Goal: Task Accomplishment & Management: Use online tool/utility

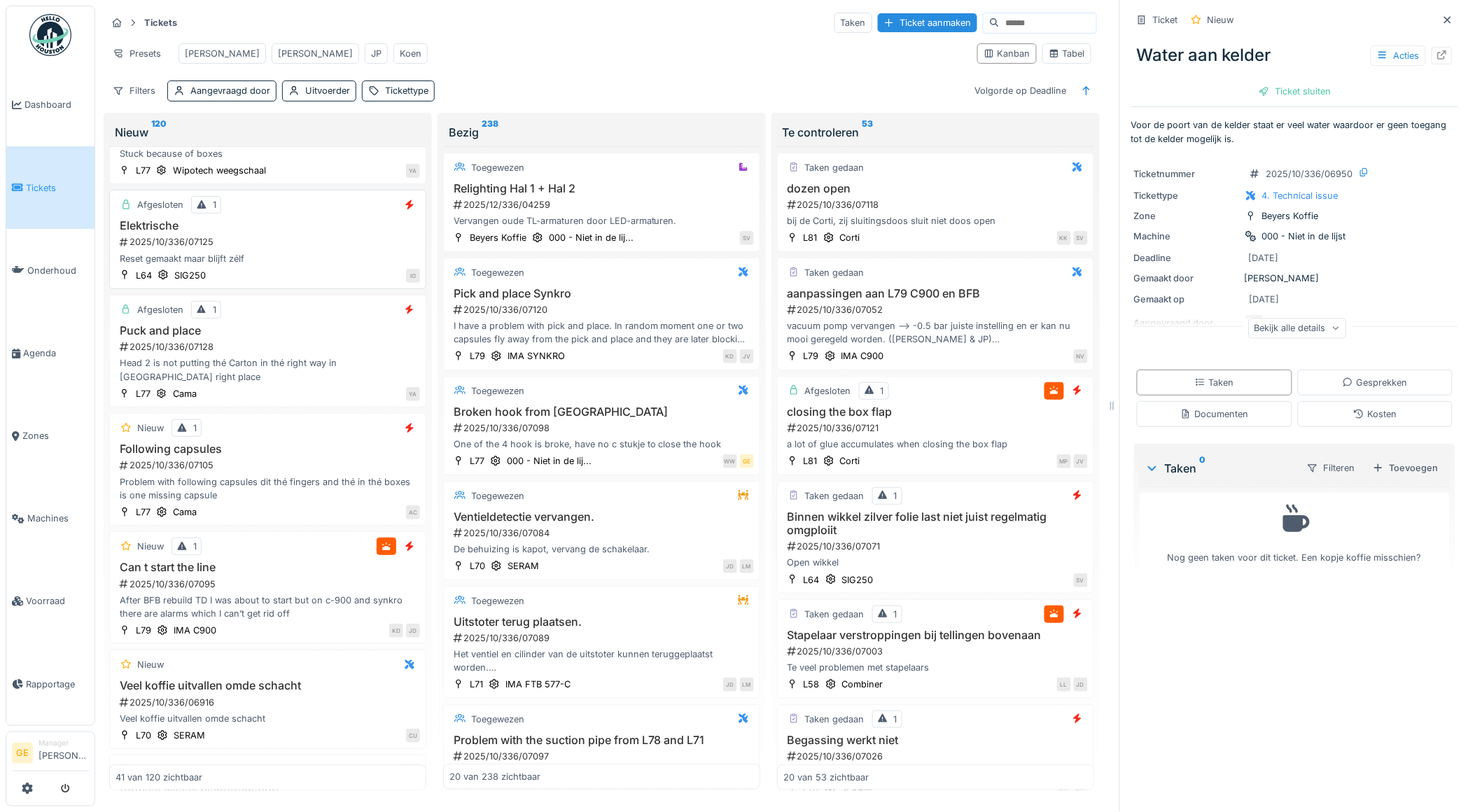
scroll to position [1237, 0]
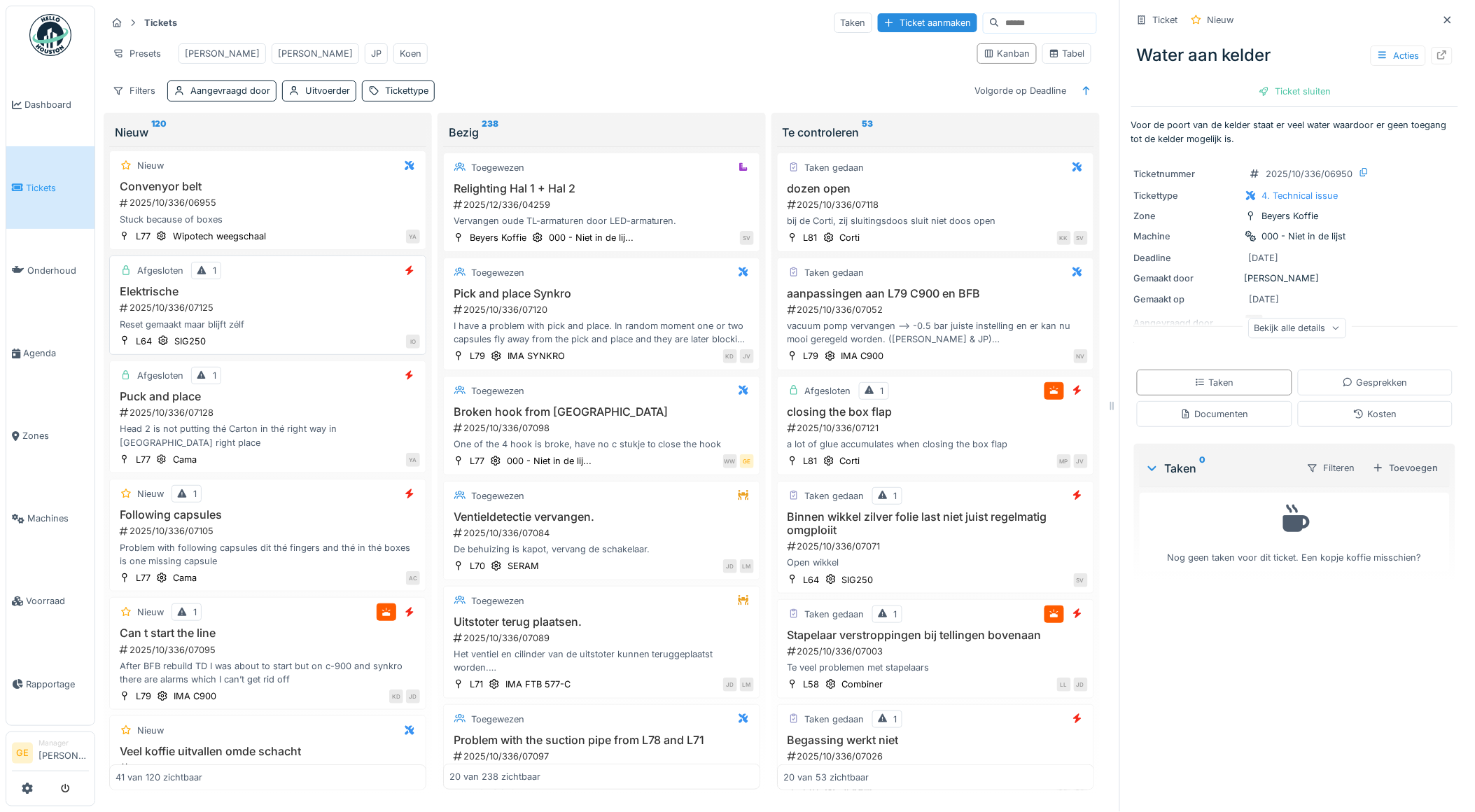
click at [271, 317] on div "Elektrische 2025/10/336/07125 Reset gemaakt maar blijft zélf" at bounding box center [268, 308] width 304 height 46
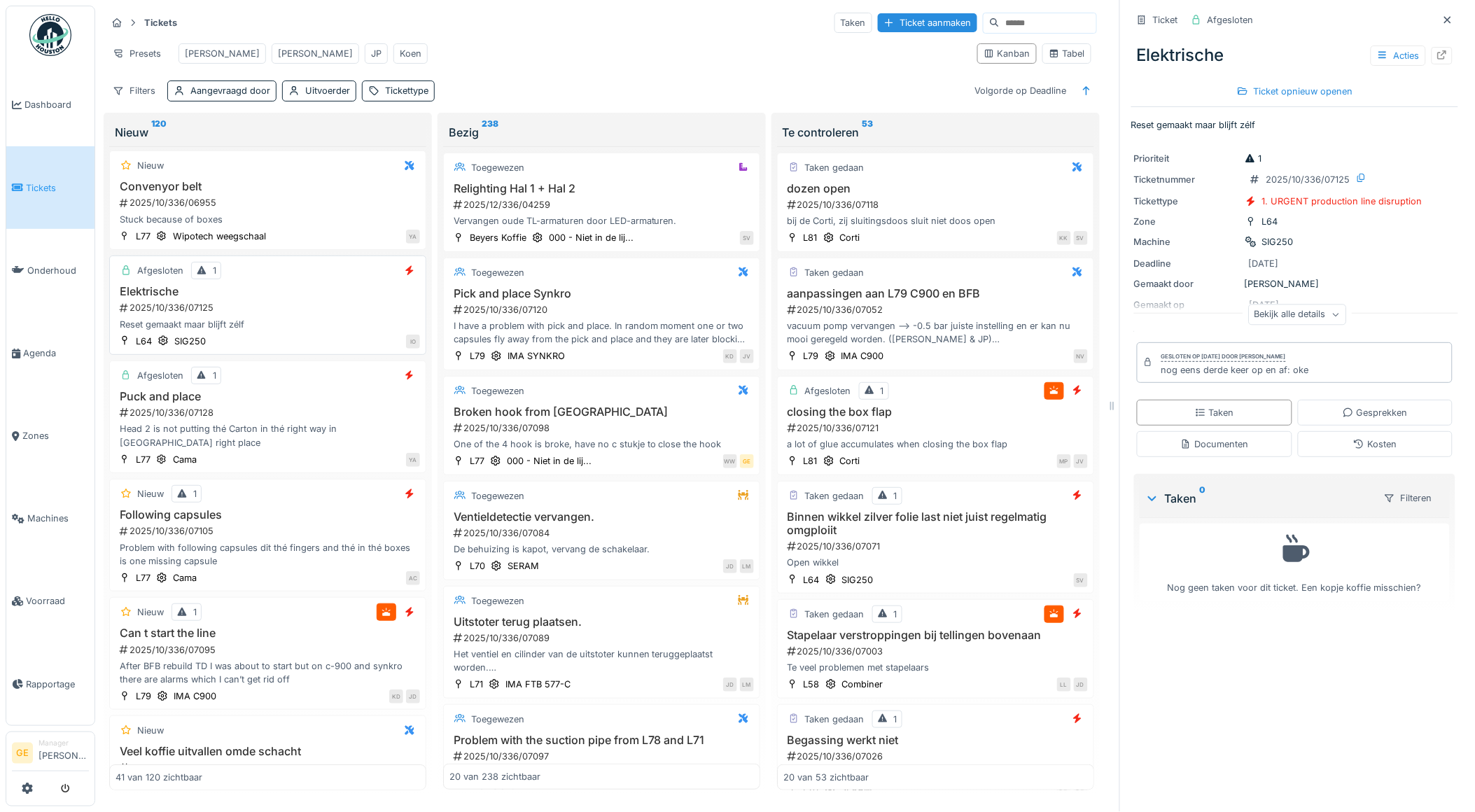
click at [297, 331] on div "Reset gemaakt maar blijft zélf" at bounding box center [268, 324] width 304 height 13
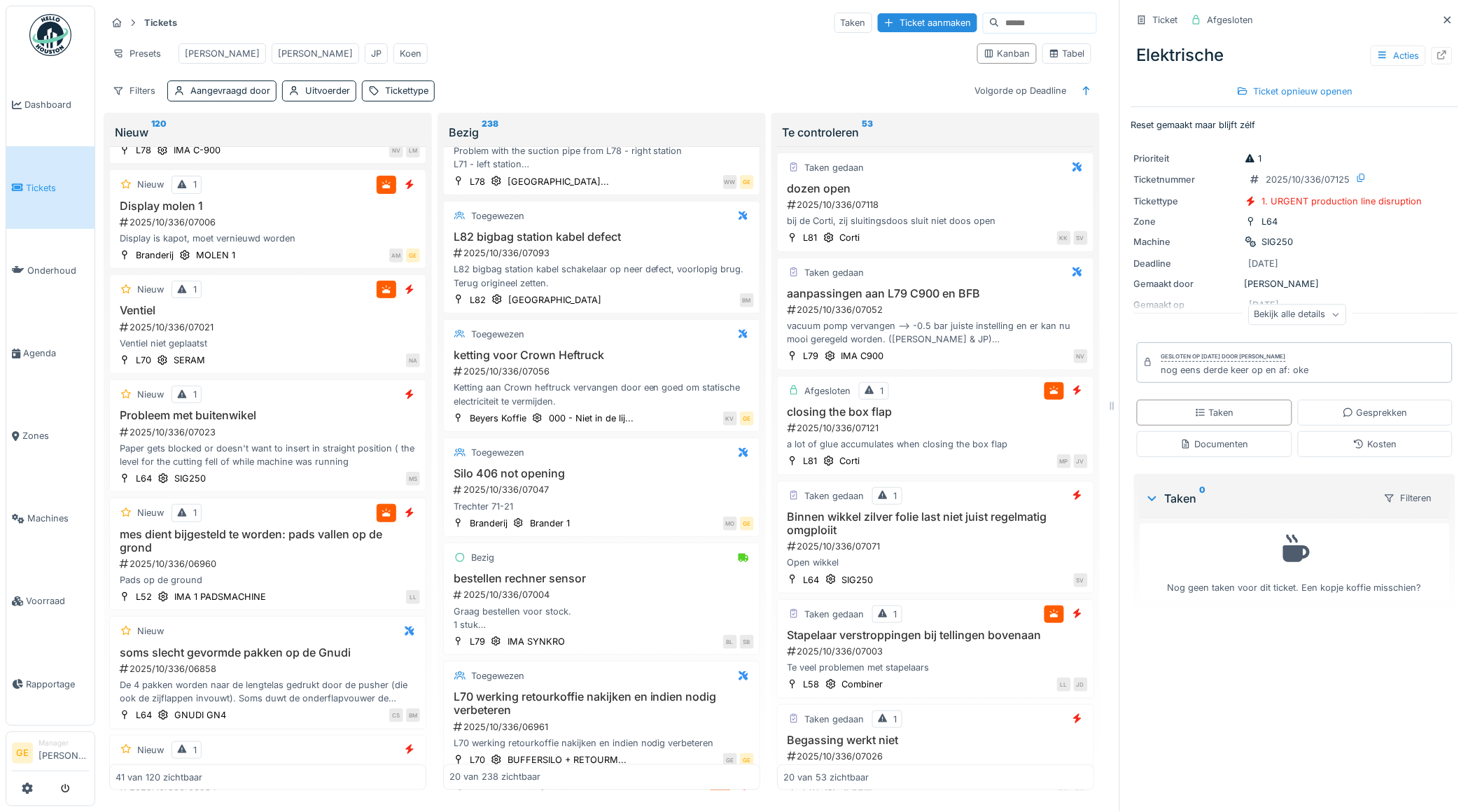
scroll to position [1937, 0]
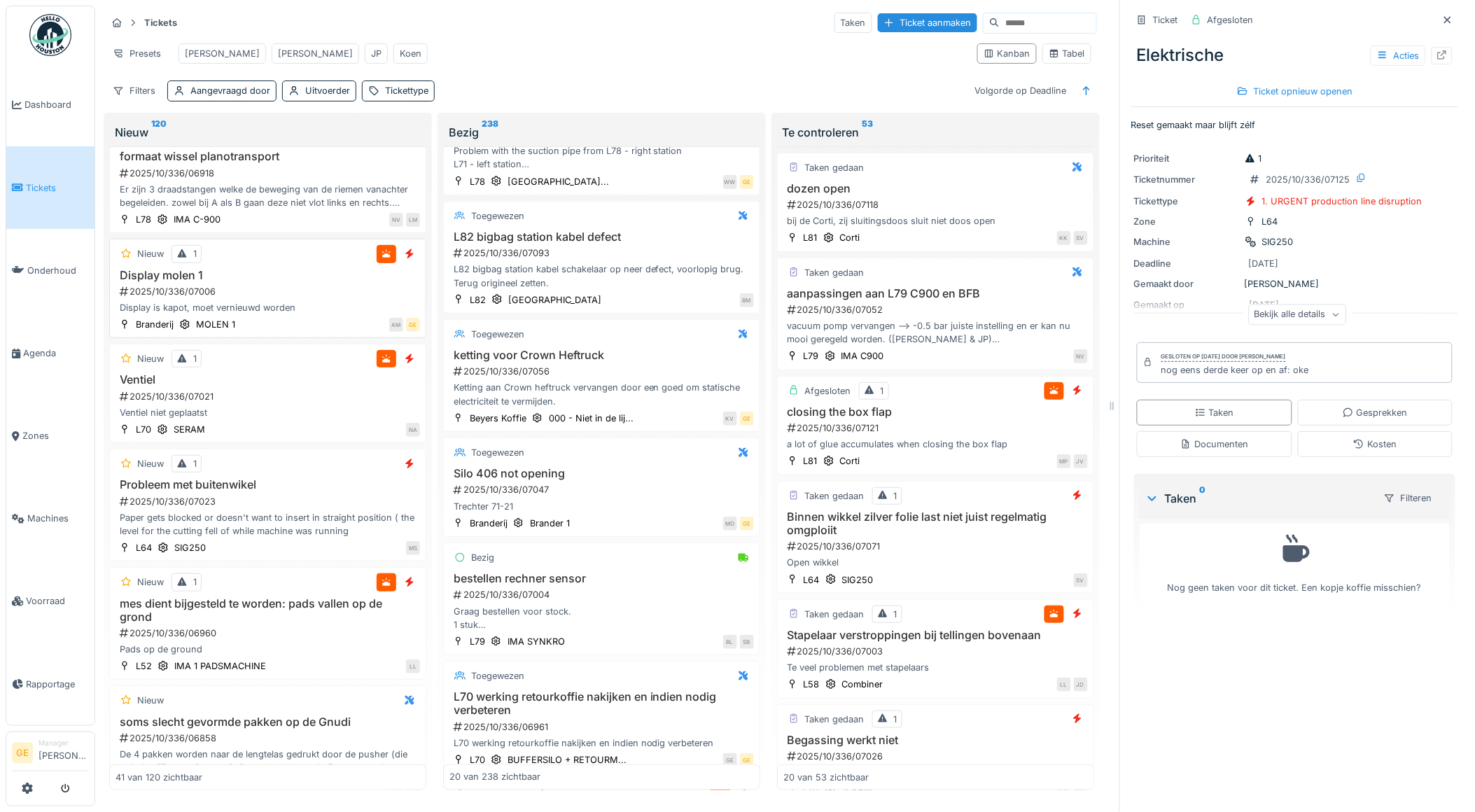
click at [261, 298] on div "2025/10/336/07006" at bounding box center [269, 291] width 302 height 13
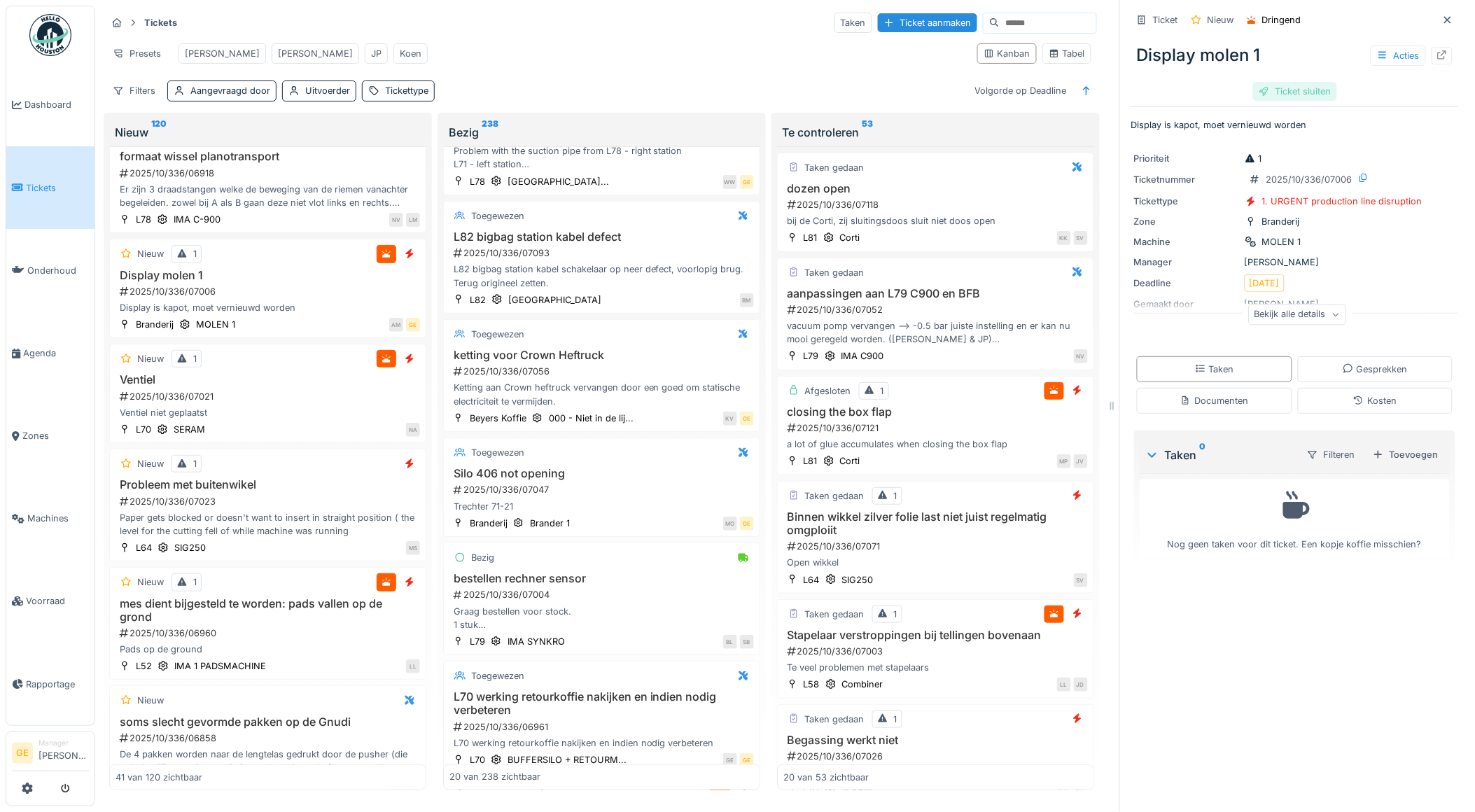
click at [1300, 87] on div "Ticket sluiten" at bounding box center [1295, 91] width 84 height 19
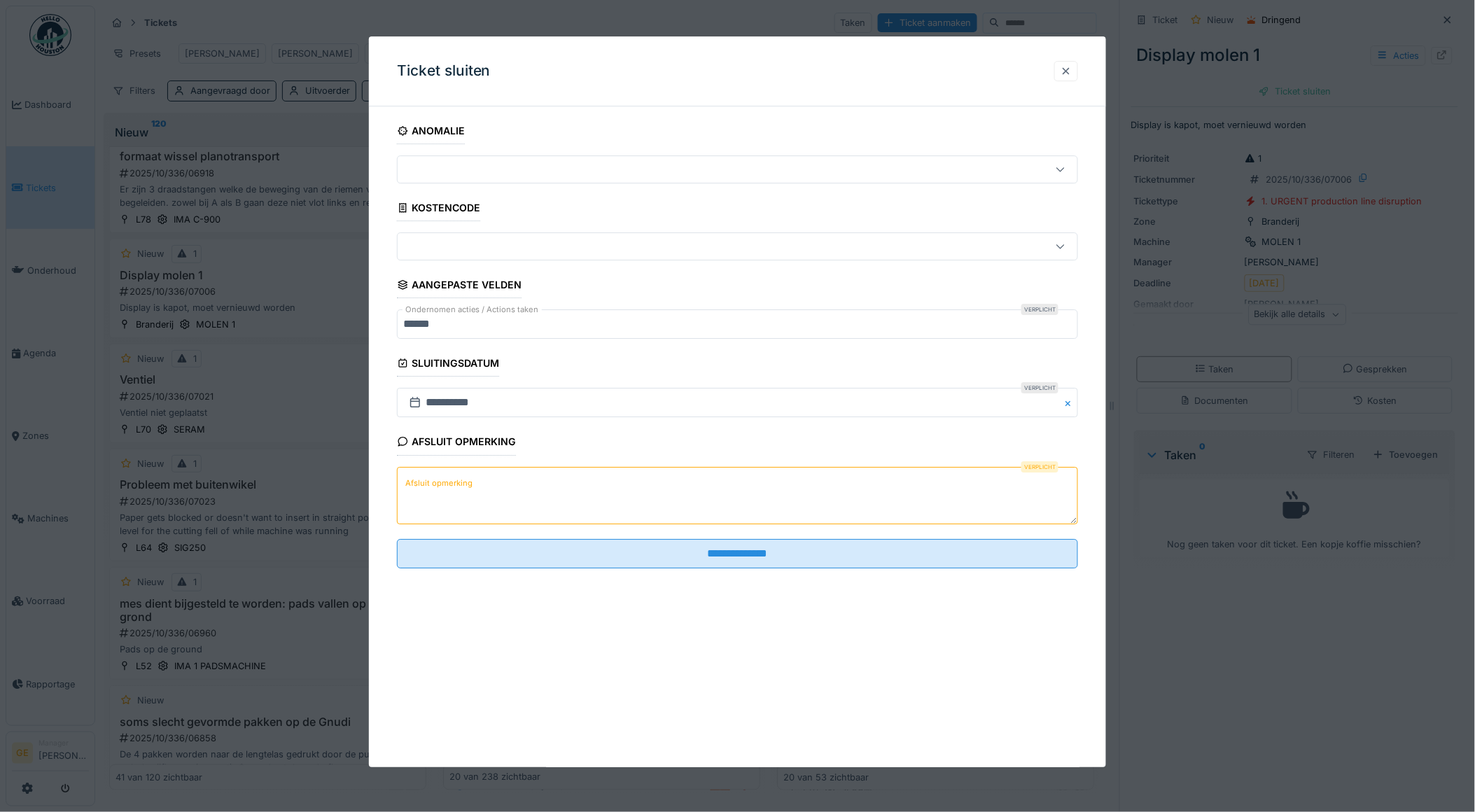
click at [1069, 67] on div at bounding box center [1066, 70] width 11 height 13
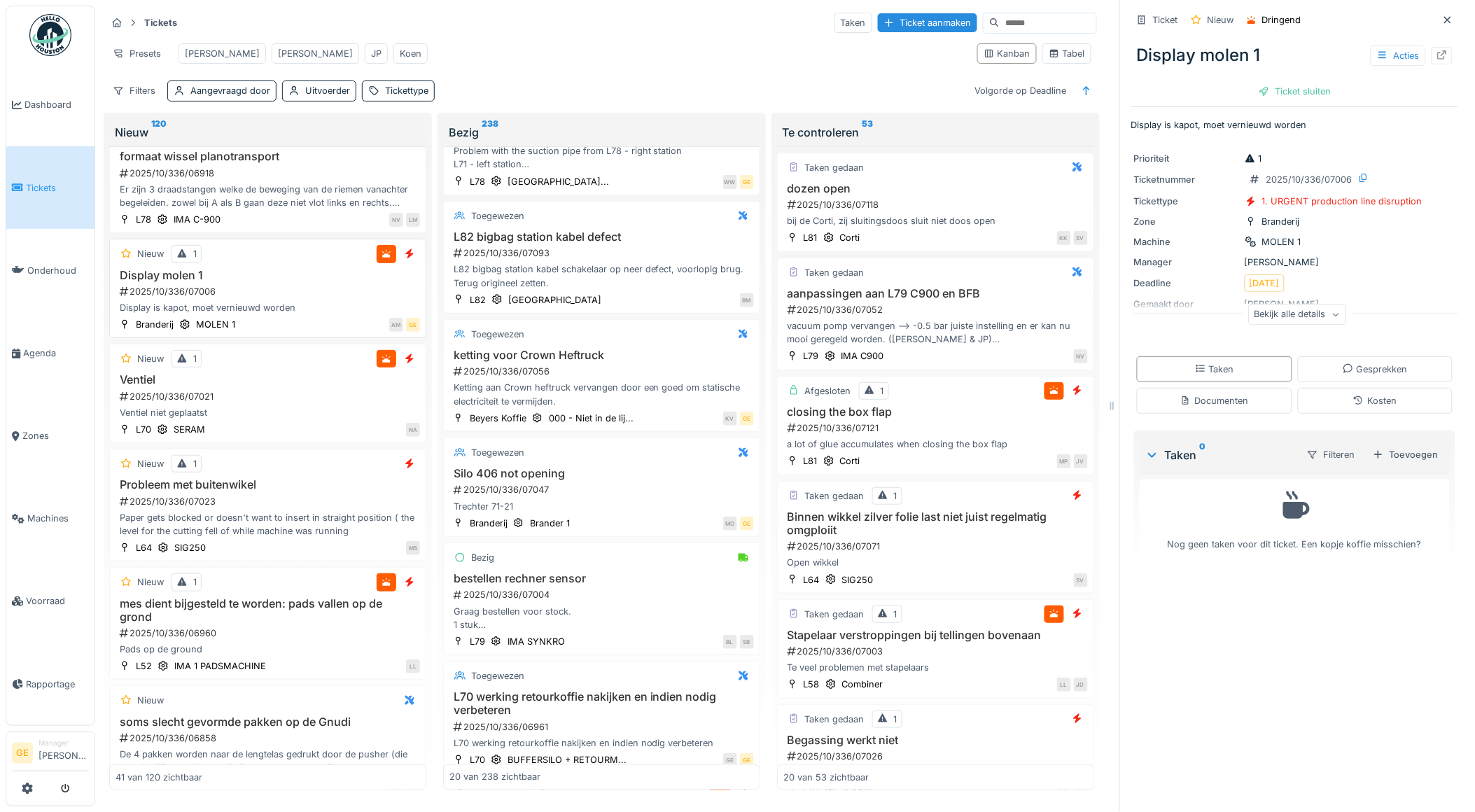
click at [297, 292] on div "2025/10/336/07006" at bounding box center [269, 291] width 302 height 13
click at [299, 294] on div "2025/10/336/07006" at bounding box center [269, 291] width 302 height 13
click at [1438, 58] on icon at bounding box center [1443, 55] width 9 height 9
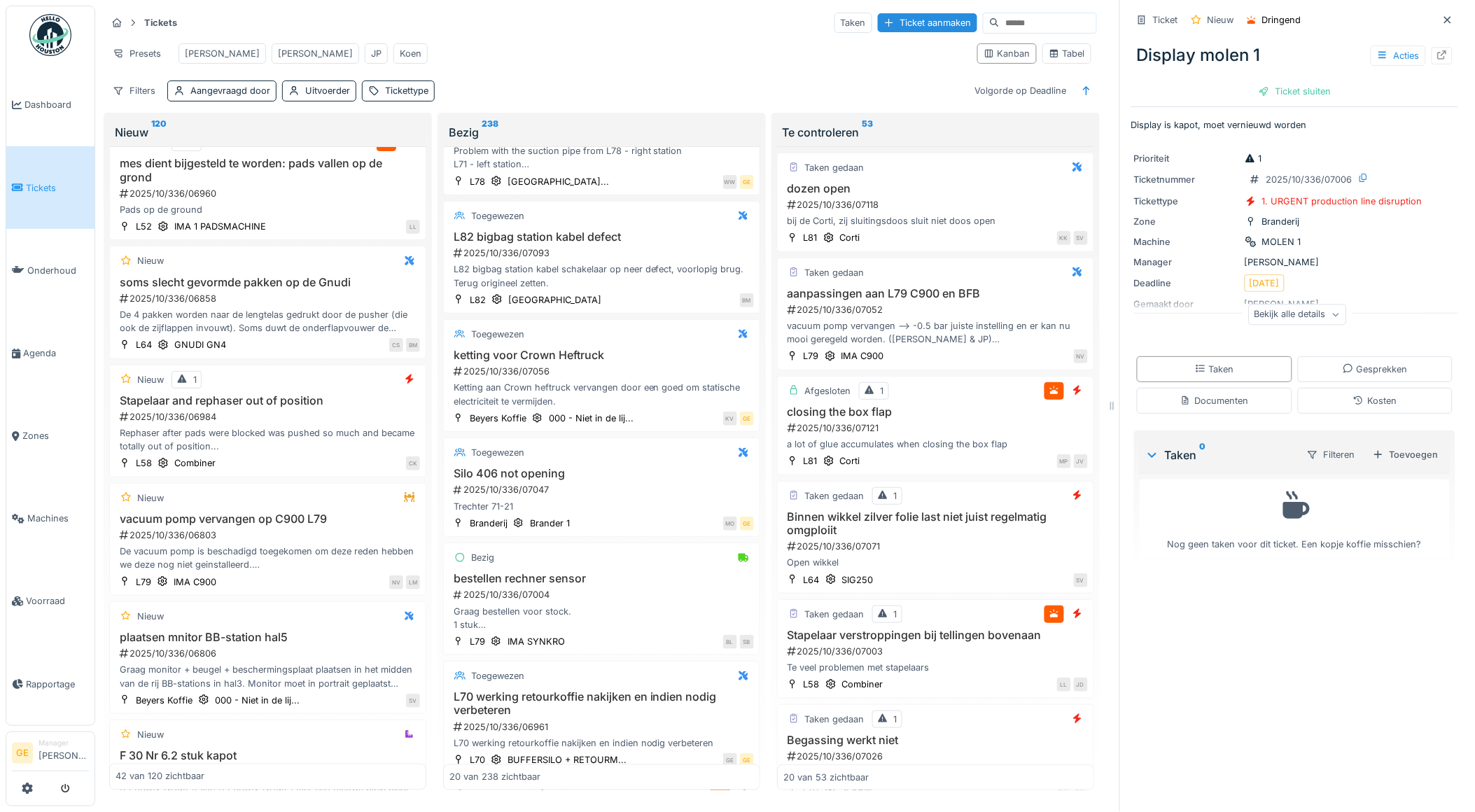
scroll to position [2587, 0]
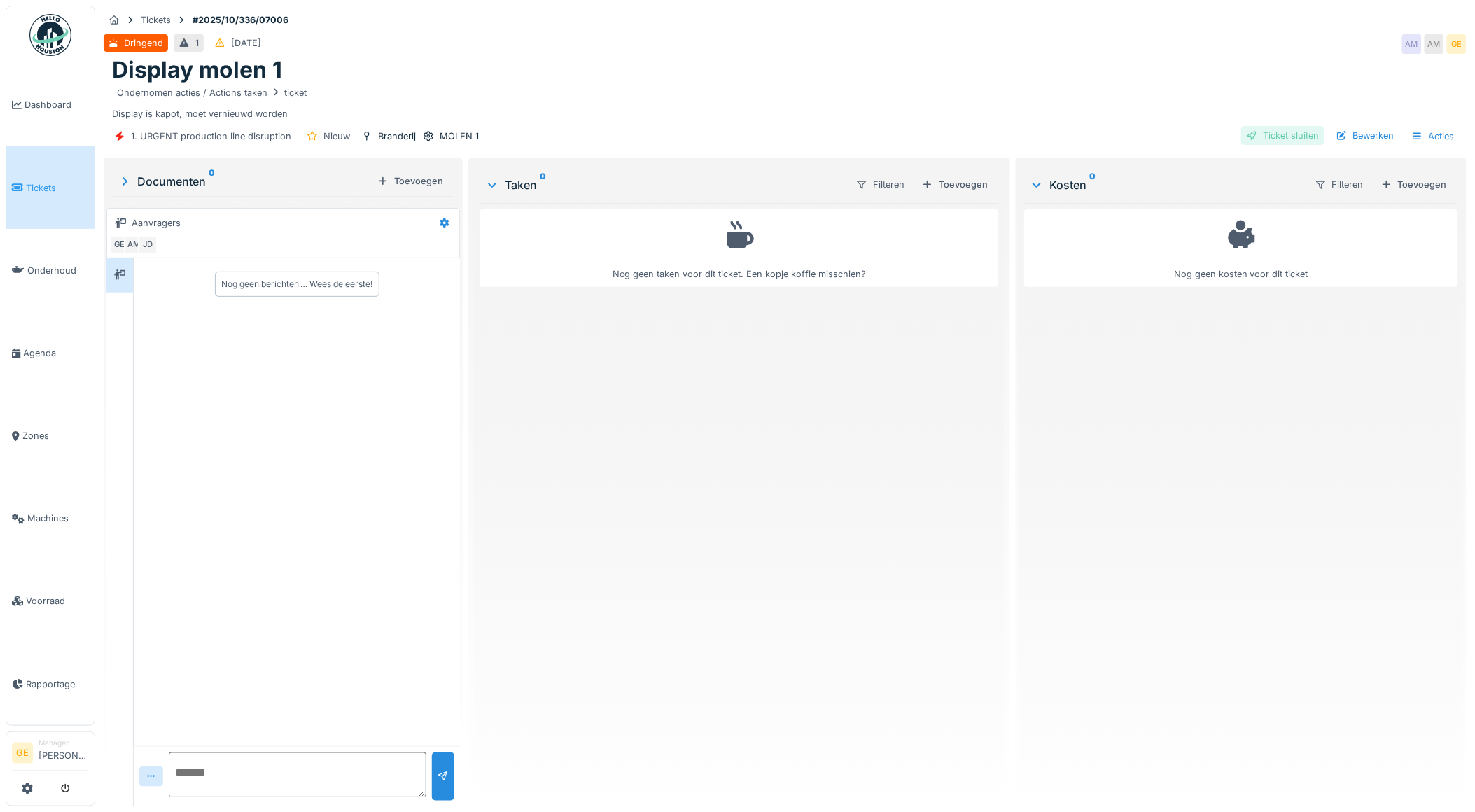
click at [1275, 133] on div "Ticket sluiten" at bounding box center [1284, 135] width 84 height 19
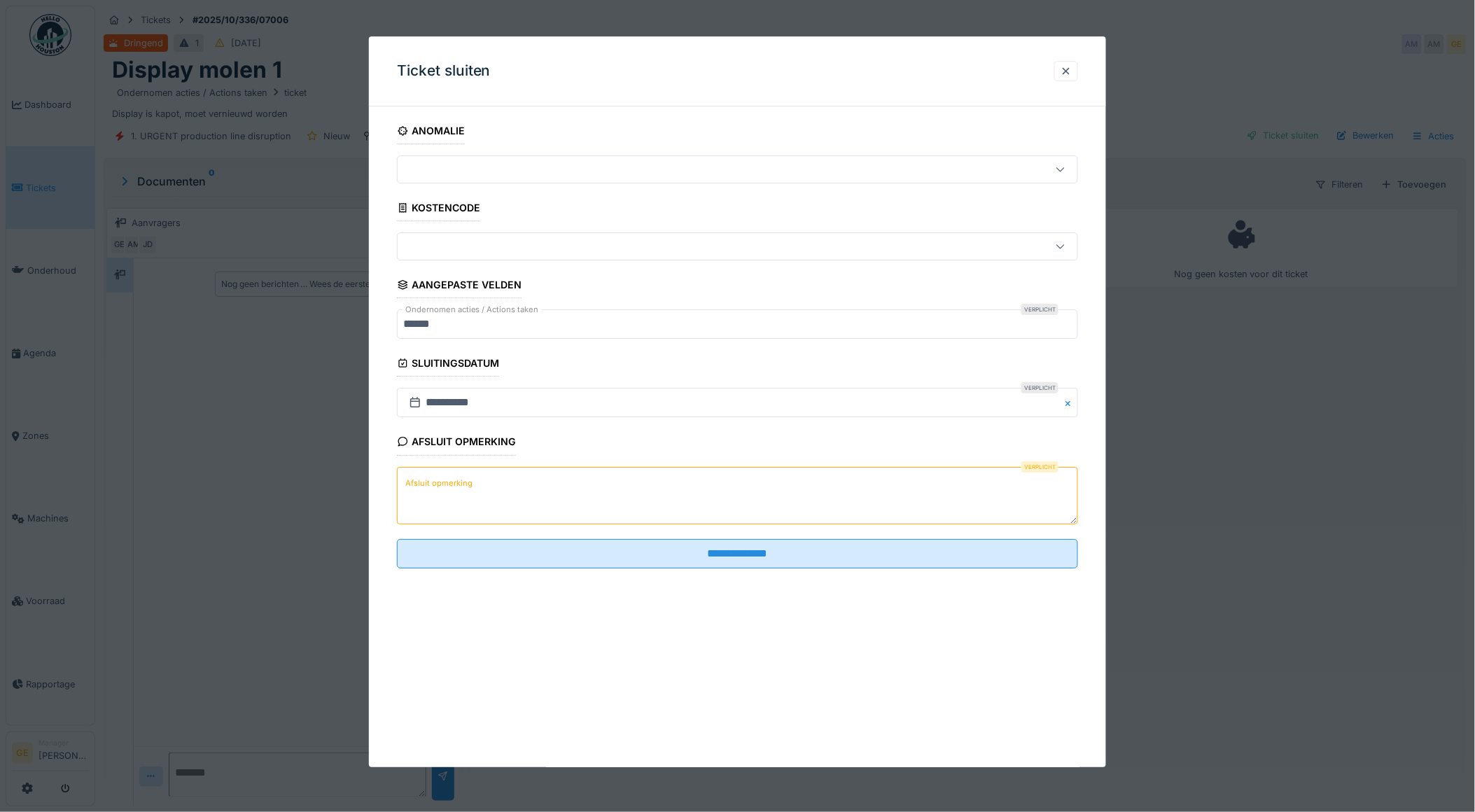
click at [472, 475] on label "Afsluit opmerking" at bounding box center [439, 483] width 73 height 18
click at [472, 475] on textarea "Afsluit opmerking" at bounding box center [738, 495] width 682 height 57
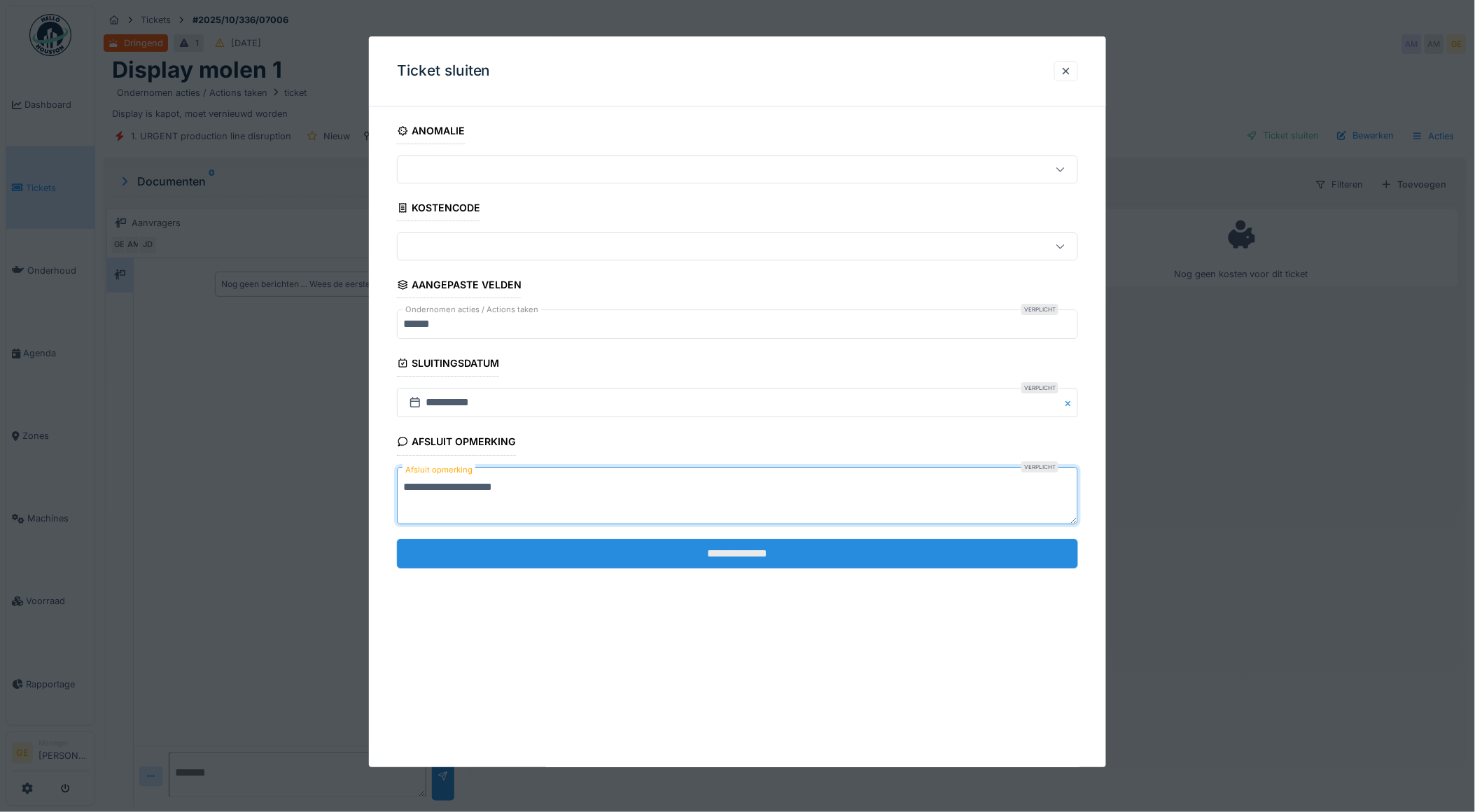
type textarea "**********"
click at [607, 557] on input "**********" at bounding box center [738, 554] width 682 height 29
